Goal: Obtain resource: Obtain resource

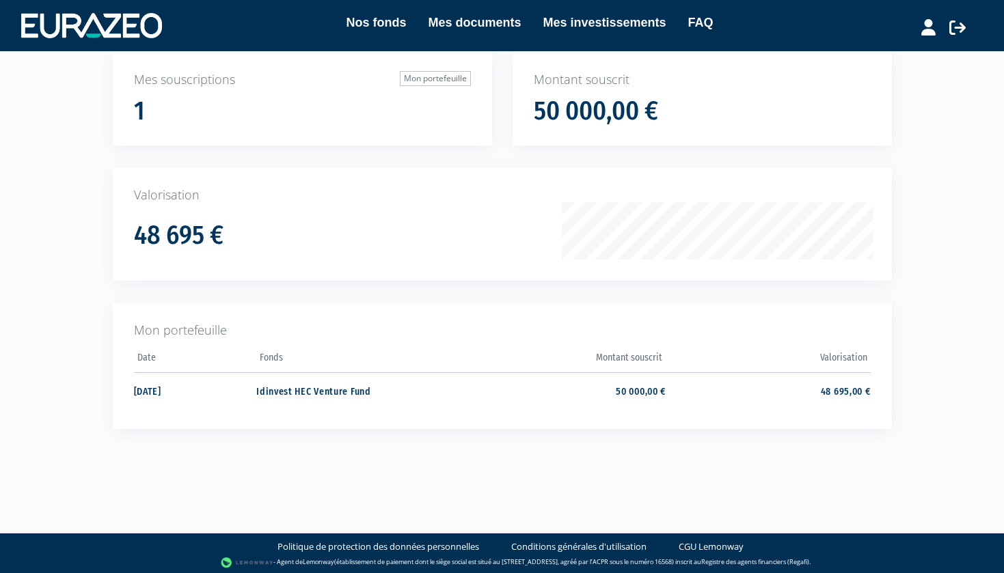
scroll to position [100, 0]
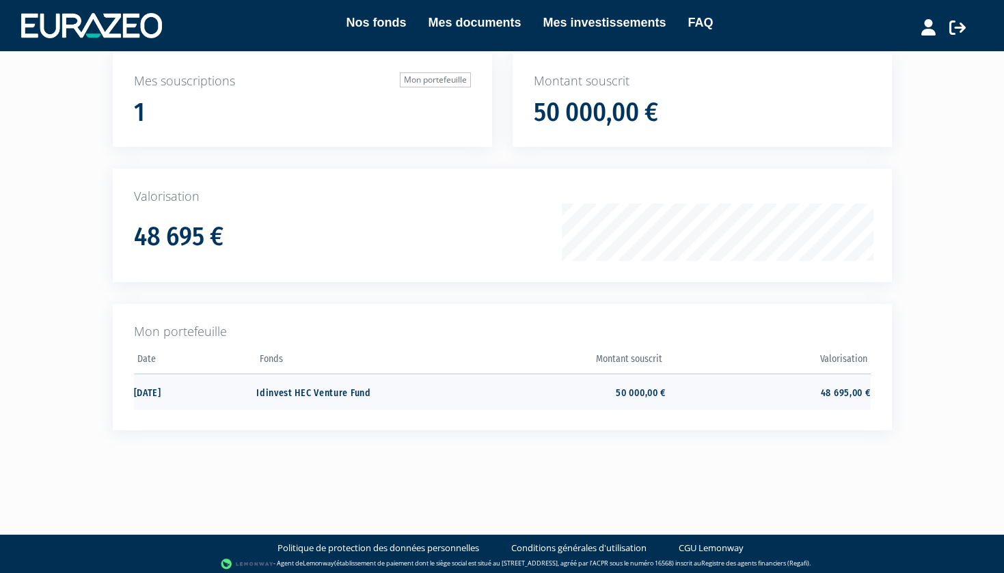
click at [328, 392] on td "Idinvest HEC Venture Fund" at bounding box center [358, 392] width 204 height 36
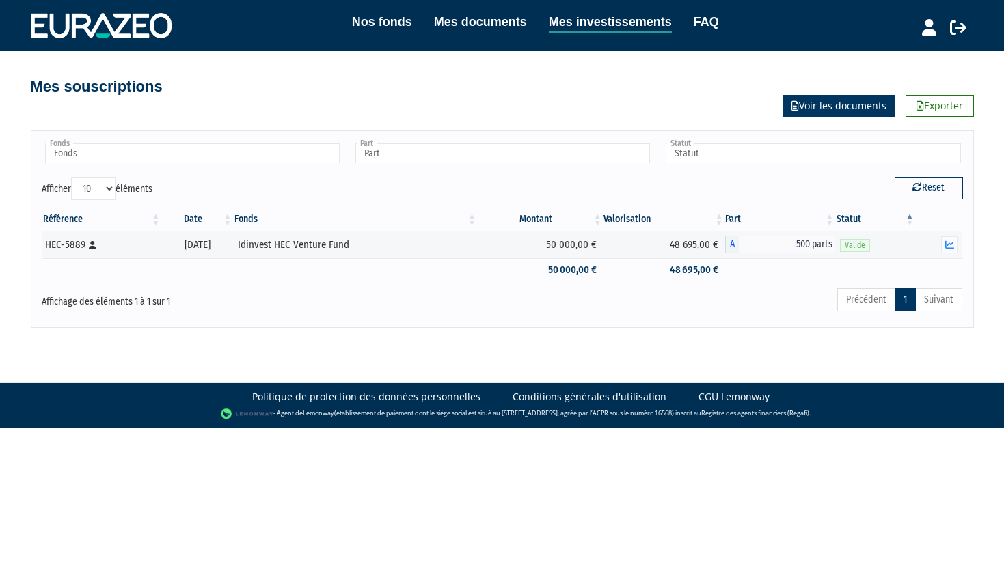
click at [837, 111] on link "Voir les documents" at bounding box center [839, 106] width 113 height 22
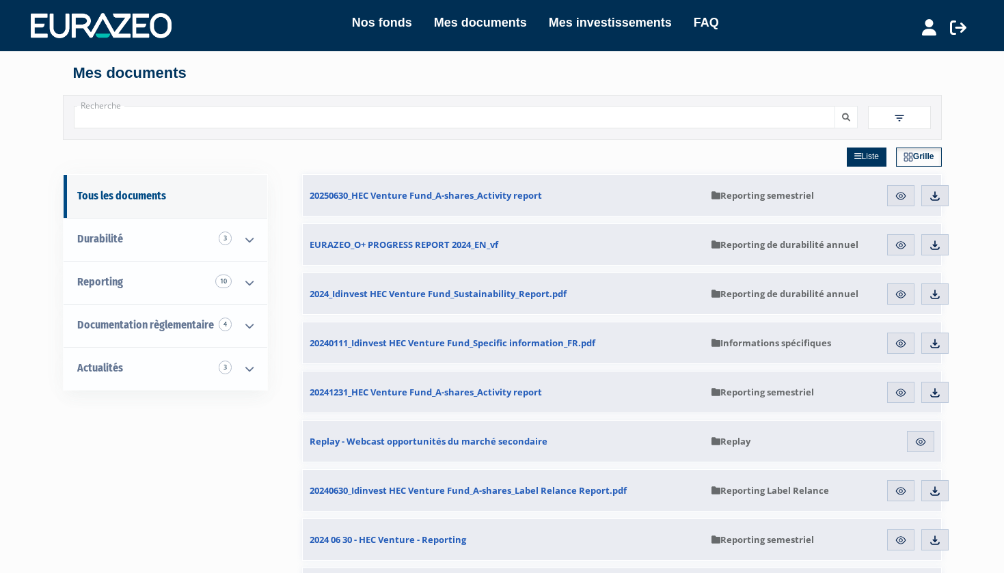
click at [904, 200] on img at bounding box center [901, 196] width 12 height 12
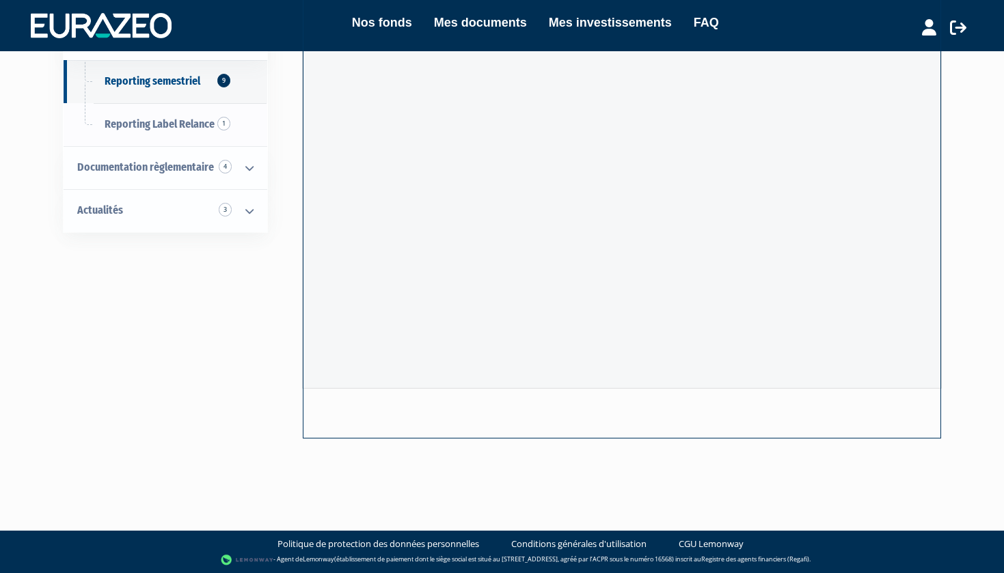
scroll to position [166, 0]
